Goal: Information Seeking & Learning: Check status

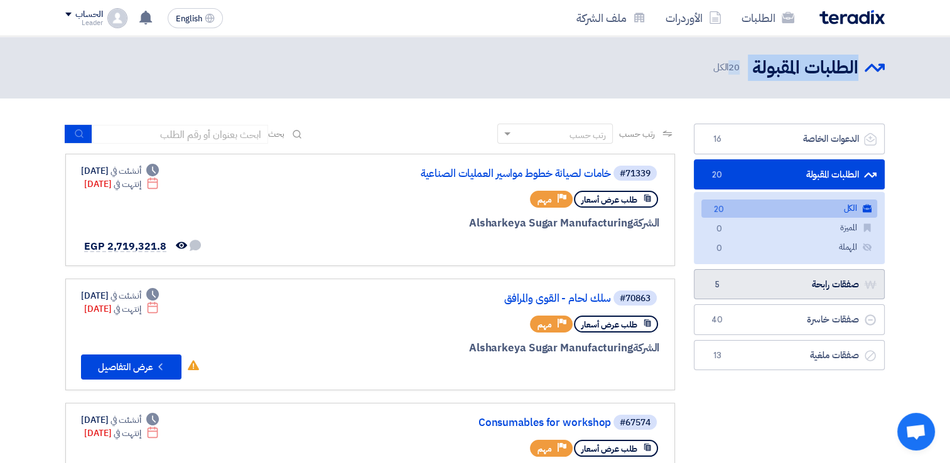
drag, startPoint x: 0, startPoint y: 0, endPoint x: 838, endPoint y: 294, distance: 888.0
click at [838, 294] on link "صفقات رابحة صفقات رابحة 5" at bounding box center [789, 284] width 191 height 31
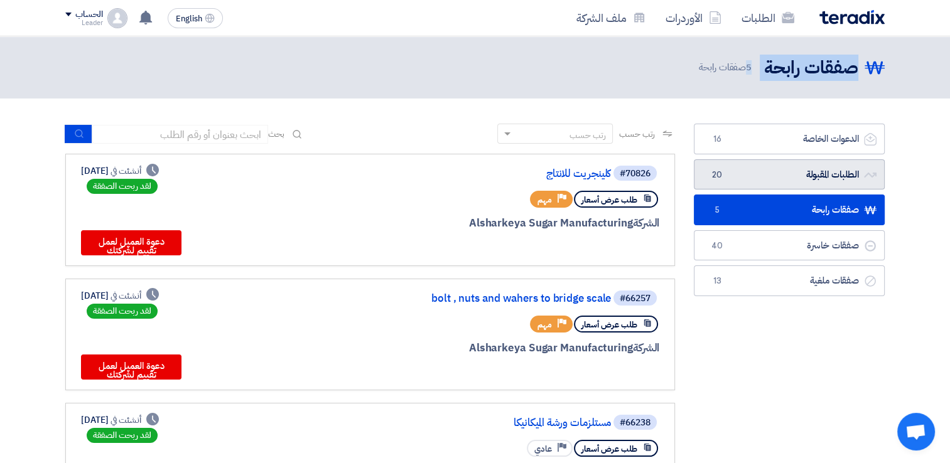
click at [793, 178] on link "الطلبات المقبولة الطلبات المقبولة 20" at bounding box center [789, 174] width 191 height 31
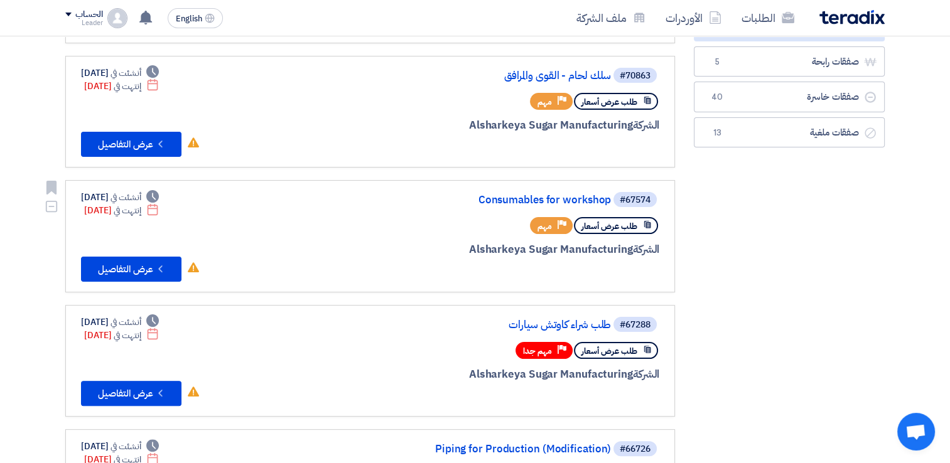
scroll to position [251, 0]
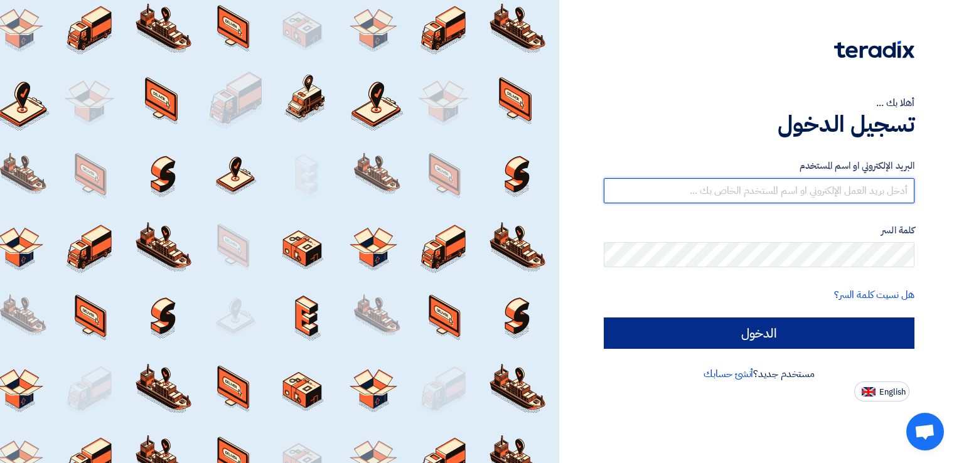
type input "[EMAIL_ADDRESS][DOMAIN_NAME]"
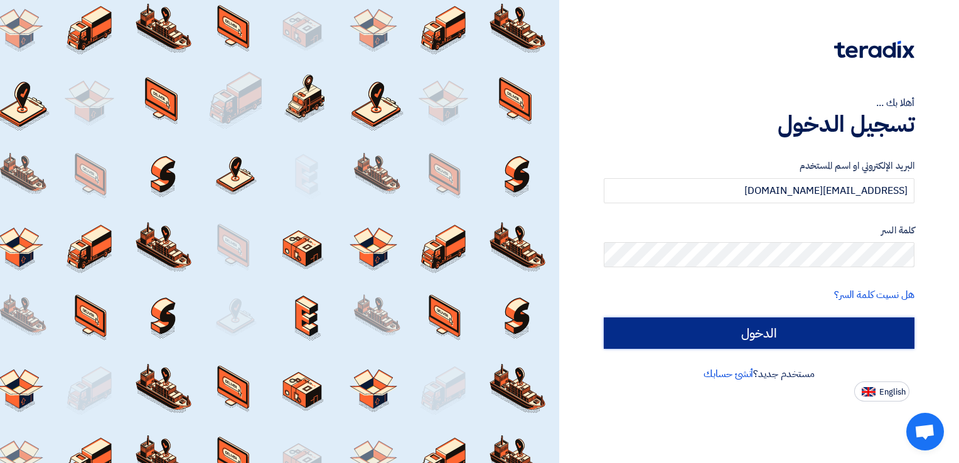
click at [746, 337] on input "الدخول" at bounding box center [759, 333] width 311 height 31
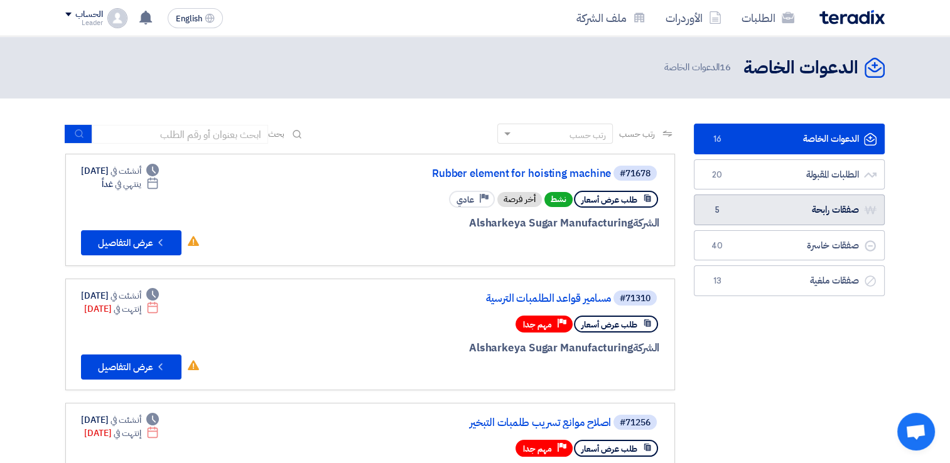
click at [813, 210] on link "صفقات رابحة صفقات رابحة 5" at bounding box center [789, 210] width 191 height 31
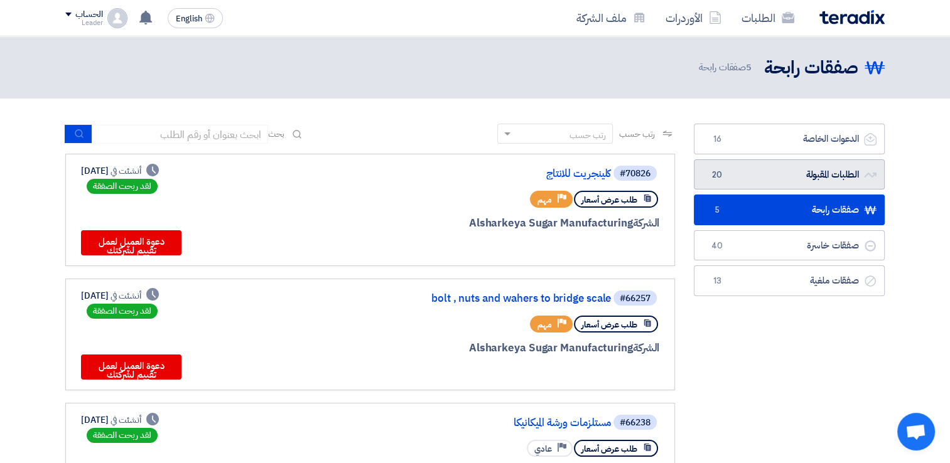
click at [806, 163] on link "الطلبات المقبولة الطلبات المقبولة 20" at bounding box center [789, 174] width 191 height 31
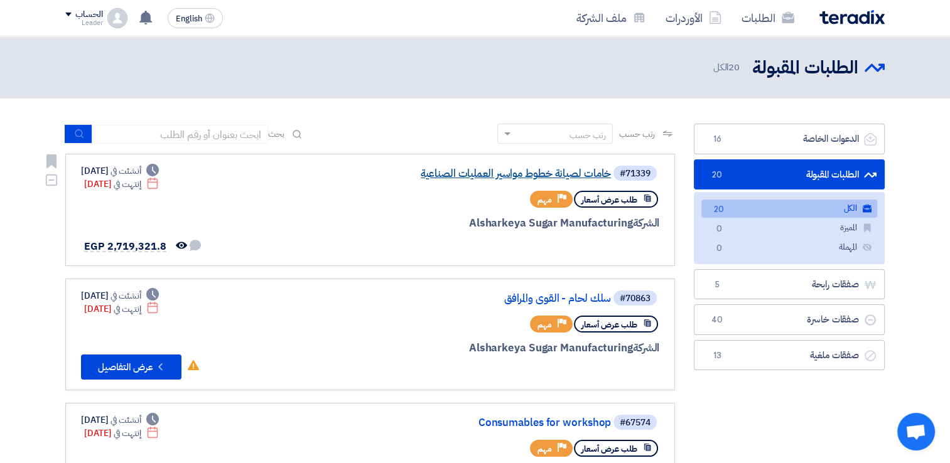
click at [536, 174] on link "خامات لصيانة خطوط مواسير العمليات الصناعية" at bounding box center [485, 173] width 251 height 11
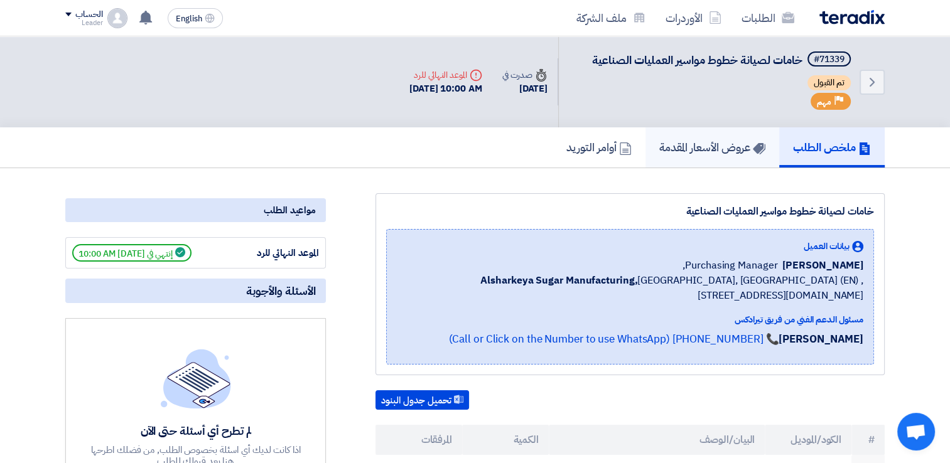
click at [702, 150] on h5 "عروض الأسعار المقدمة" at bounding box center [712, 147] width 106 height 14
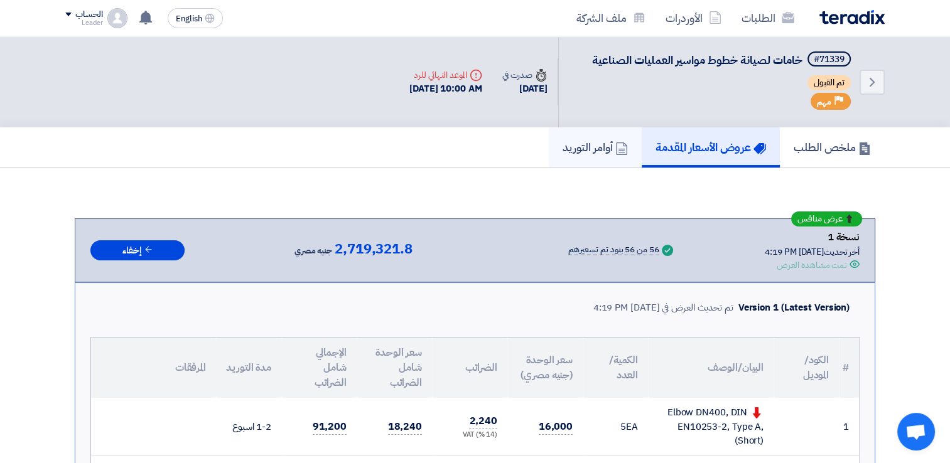
click at [621, 161] on link "أوامر التوريد" at bounding box center [595, 147] width 93 height 40
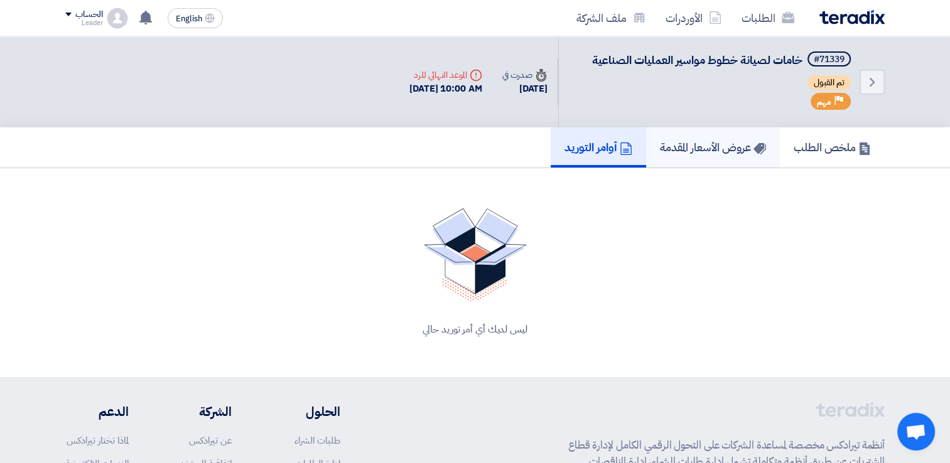
click at [698, 151] on h5 "عروض الأسعار المقدمة" at bounding box center [713, 147] width 106 height 14
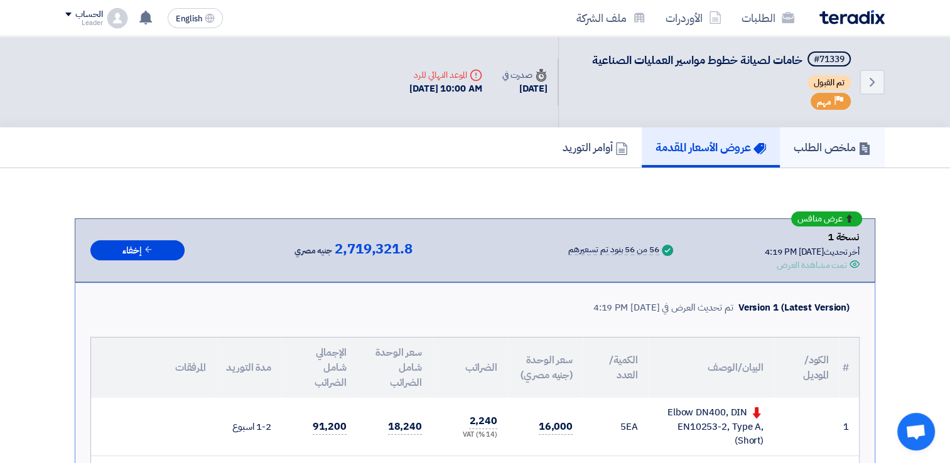
click at [802, 142] on h5 "ملخص الطلب" at bounding box center [831, 147] width 77 height 14
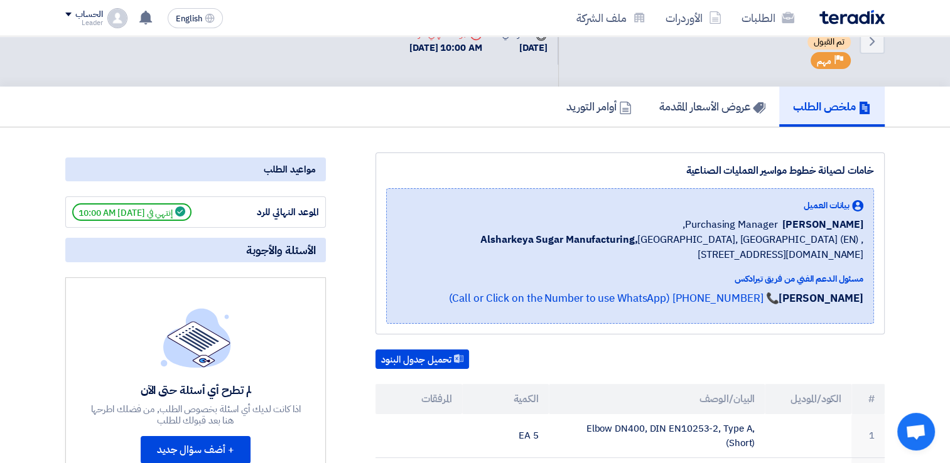
scroll to position [63, 0]
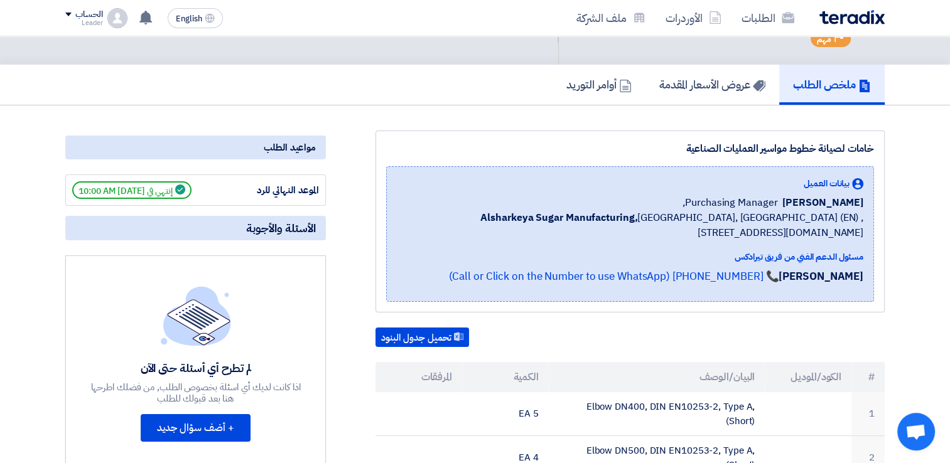
click at [99, 190] on span "إنتهي في 9/17/25, 10:00 AM" at bounding box center [131, 190] width 119 height 18
drag, startPoint x: 99, startPoint y: 190, endPoint x: 210, endPoint y: 188, distance: 110.5
click at [210, 188] on div "الموعد النهائي للرد إنتهي في 9/17/25, 10:00 AM" at bounding box center [195, 190] width 247 height 18
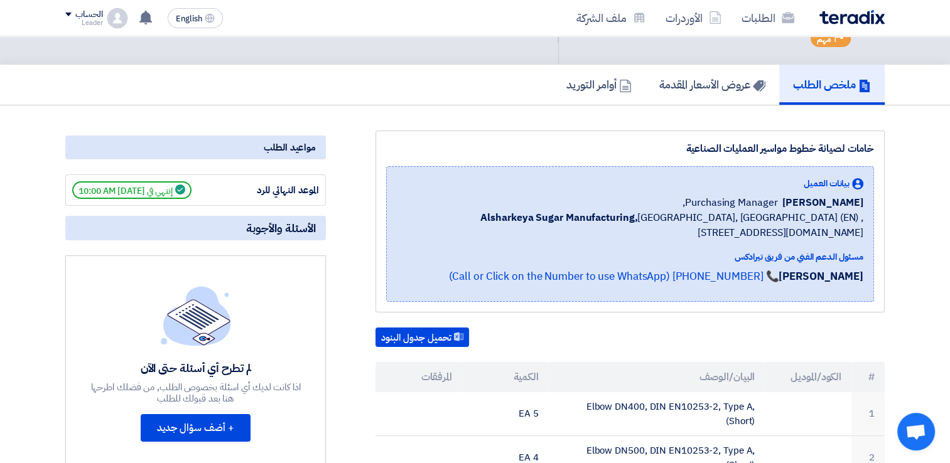
click at [185, 190] on use at bounding box center [180, 190] width 10 height 10
drag, startPoint x: 194, startPoint y: 190, endPoint x: 209, endPoint y: 200, distance: 17.8
click at [209, 200] on div "الموعد النهائي للرد إنتهي في 9/17/25, 10:00 AM" at bounding box center [195, 190] width 260 height 31
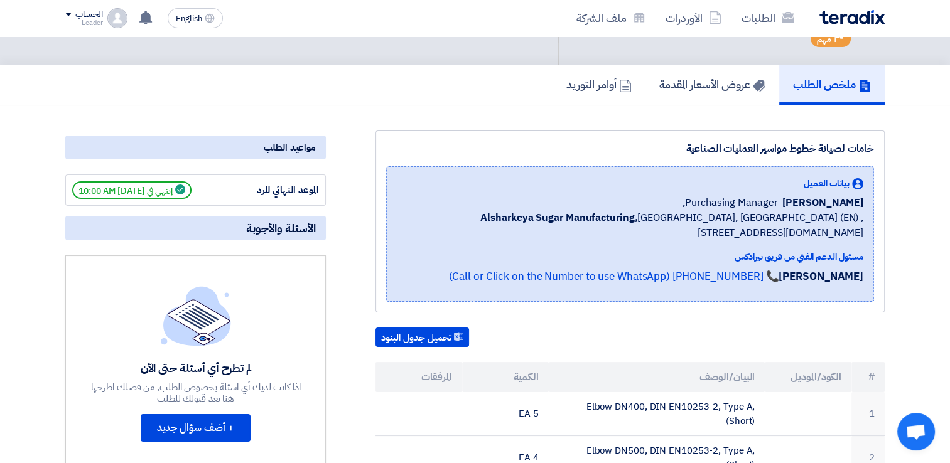
drag, startPoint x: 137, startPoint y: 188, endPoint x: 185, endPoint y: 183, distance: 47.4
click at [185, 183] on span "إنتهي في 9/17/25, 10:00 AM" at bounding box center [131, 190] width 119 height 18
drag, startPoint x: 185, startPoint y: 183, endPoint x: 234, endPoint y: 186, distance: 49.1
click at [234, 186] on div "الموعد النهائي للرد" at bounding box center [272, 190] width 94 height 14
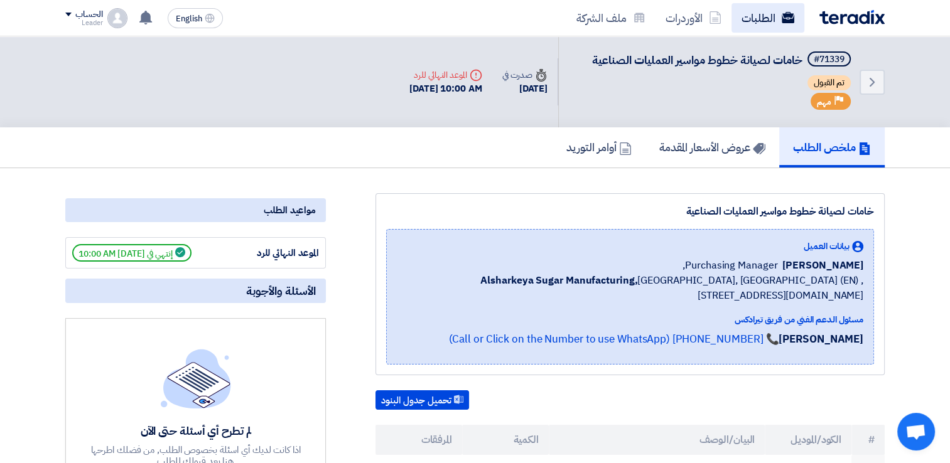
click at [749, 23] on link "الطلبات" at bounding box center [767, 18] width 73 height 30
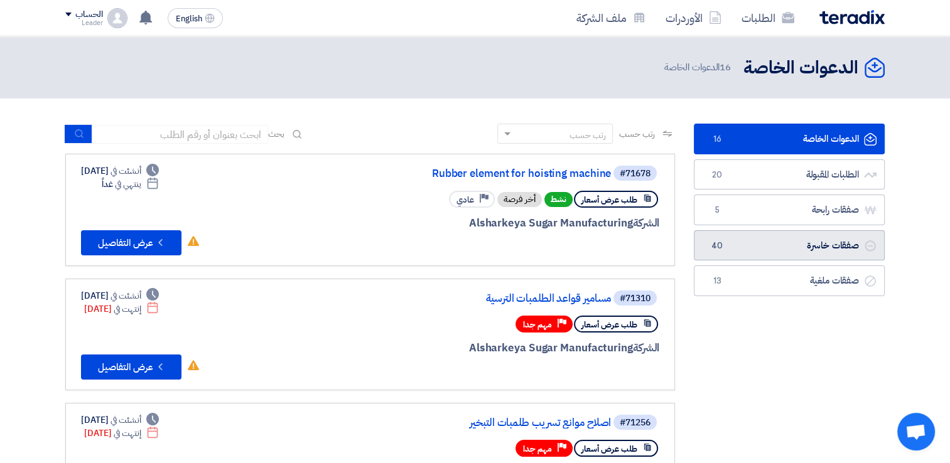
click at [841, 247] on link "صفقات خاسرة صفقات خاسرة 40" at bounding box center [789, 245] width 191 height 31
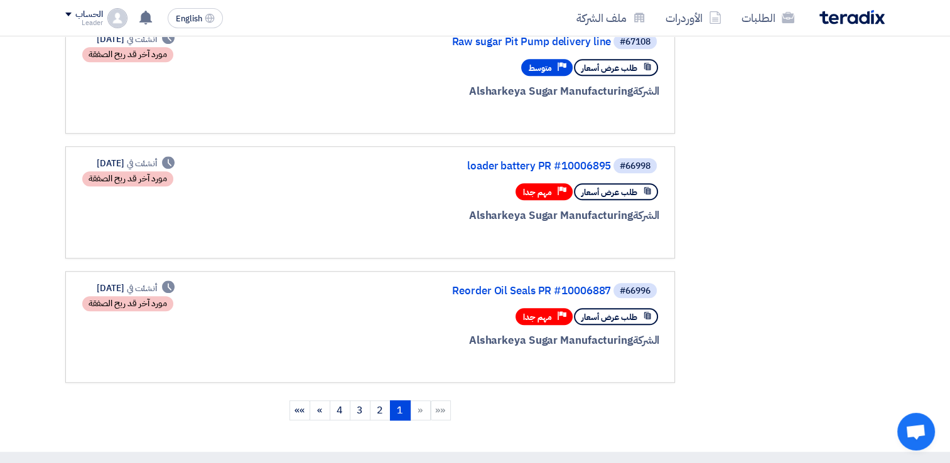
scroll to position [1130, 0]
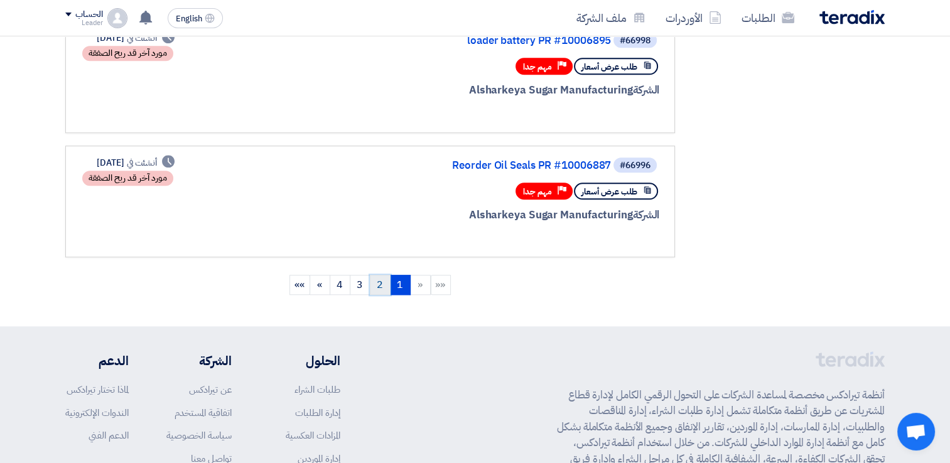
click at [384, 275] on link "2" at bounding box center [380, 285] width 21 height 20
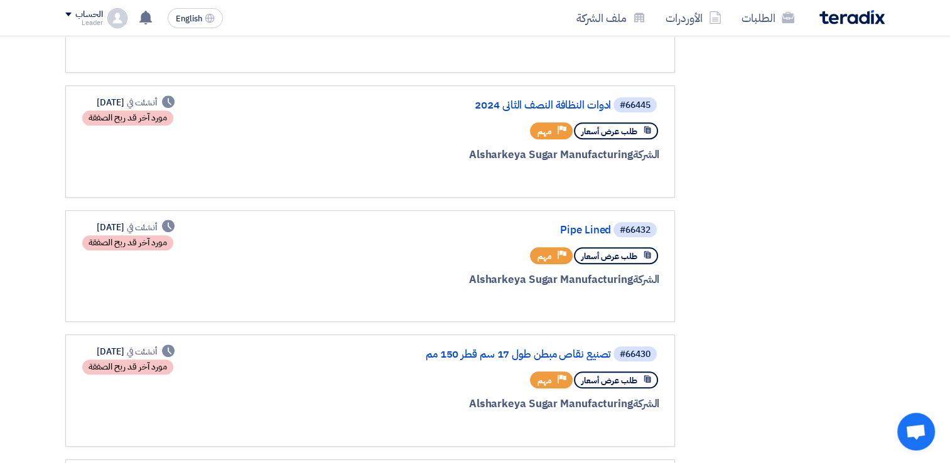
scroll to position [753, 0]
